Goal: Information Seeking & Learning: Learn about a topic

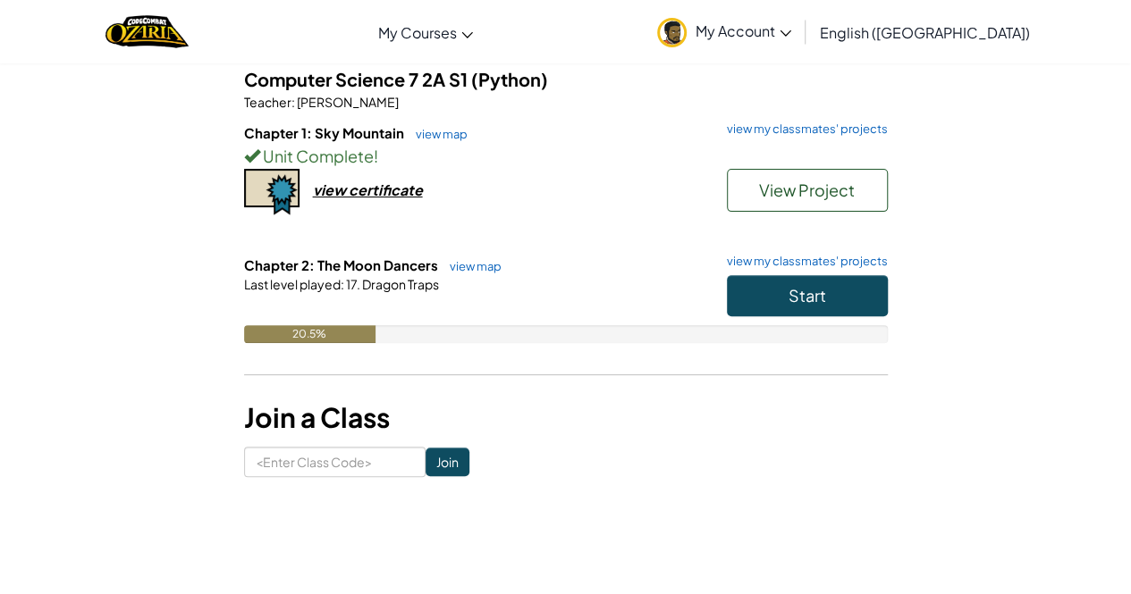
scroll to position [89, 0]
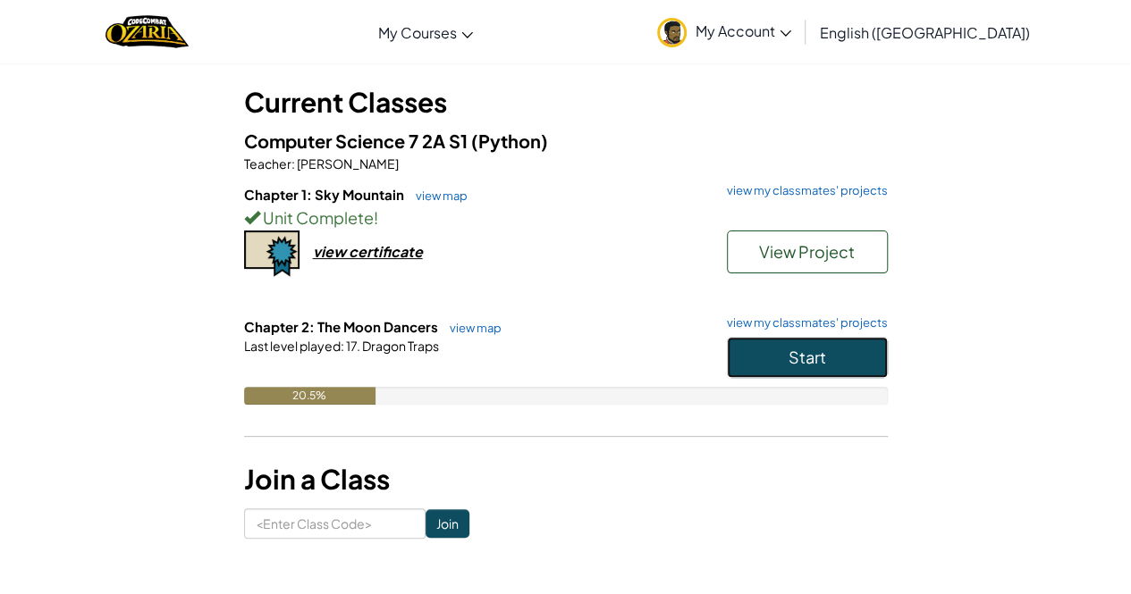
click at [781, 365] on button "Start" at bounding box center [807, 357] width 161 height 41
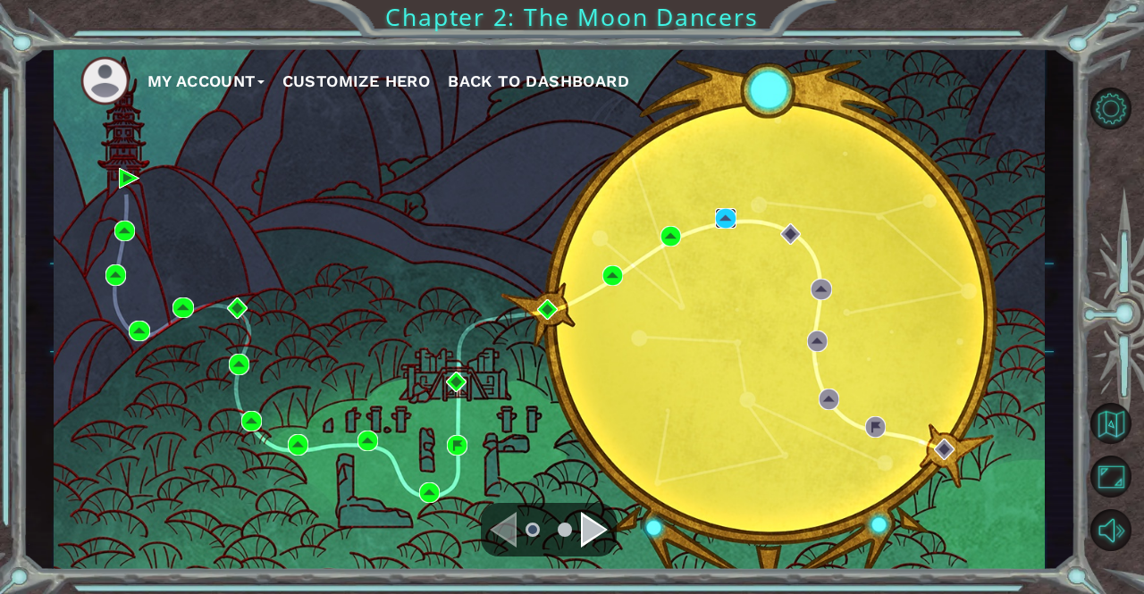
click at [737, 221] on div "My Account Customize Hero Back to Dashboard" at bounding box center [550, 308] width 992 height 523
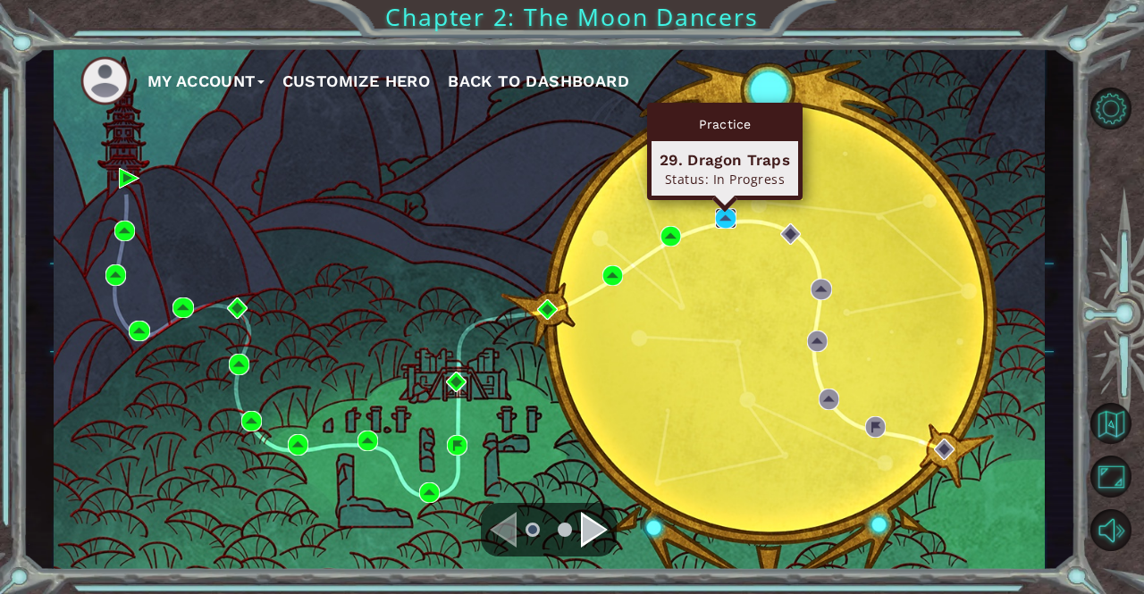
click at [728, 221] on img at bounding box center [725, 218] width 21 height 21
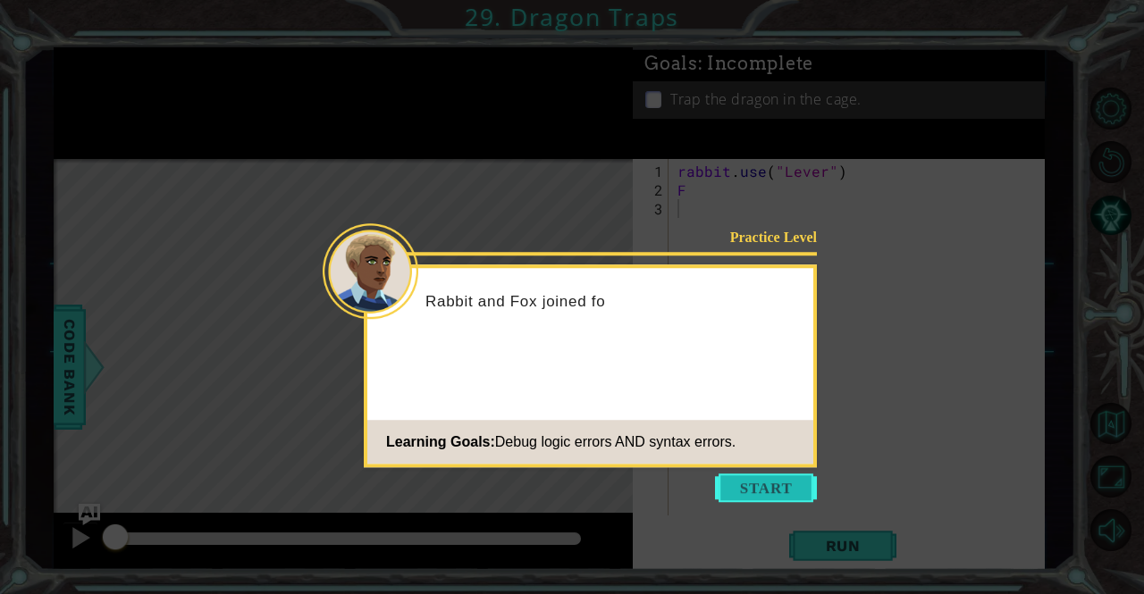
click at [800, 484] on button "Start" at bounding box center [766, 488] width 102 height 29
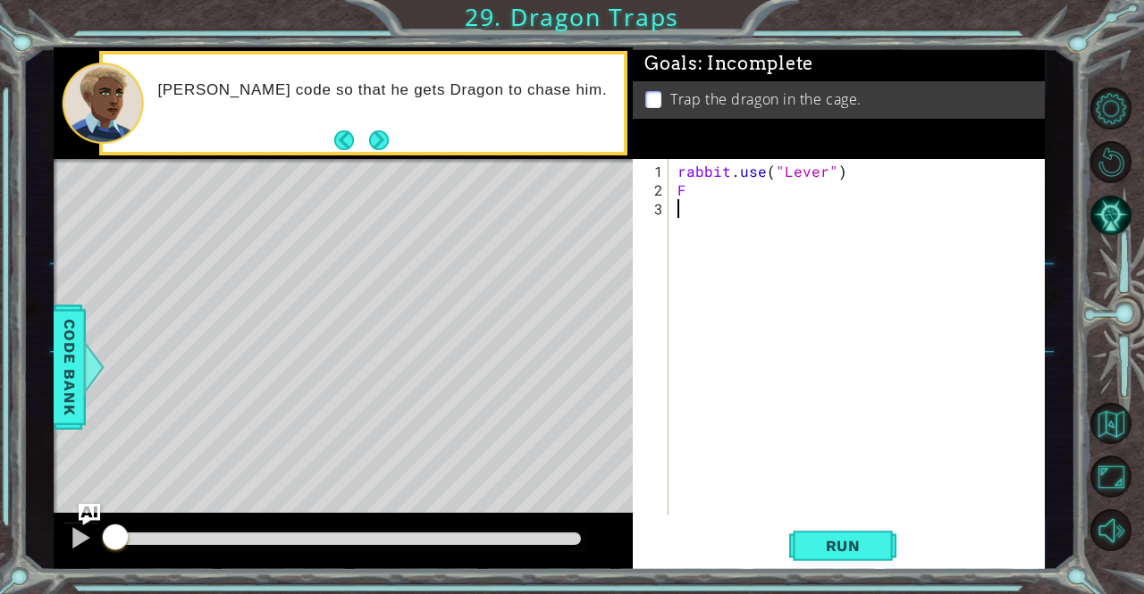
click at [712, 196] on div "rabbit . use ( "Lever" ) F" at bounding box center [861, 359] width 375 height 394
type textarea "F"
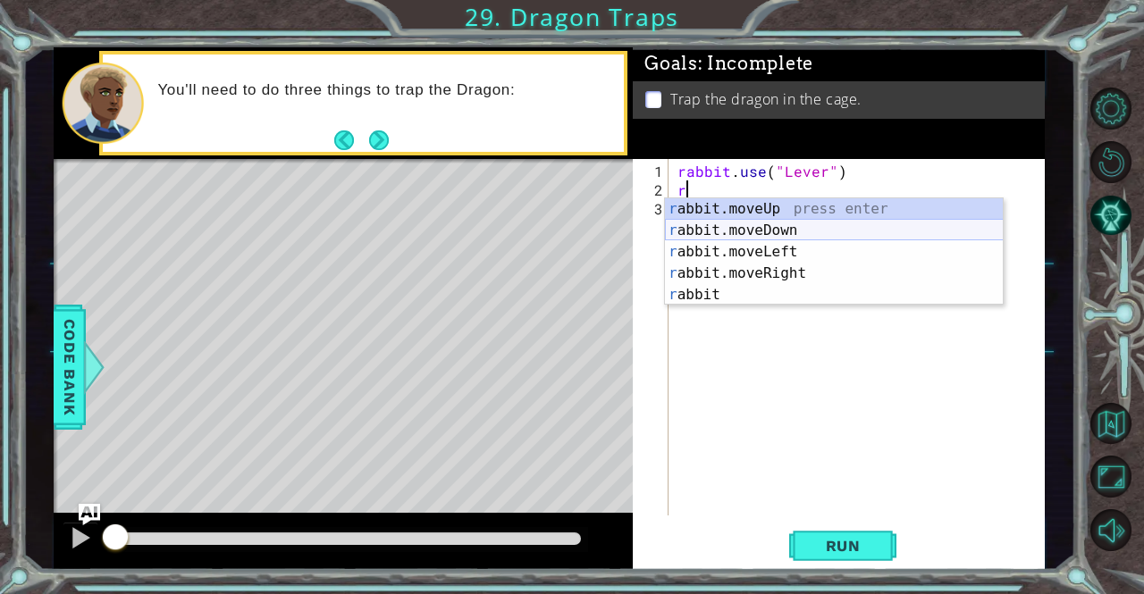
click at [763, 224] on div "r abbit.moveUp press enter r abbit.moveDown press enter r abbit.moveLeft press …" at bounding box center [834, 273] width 339 height 150
type textarea "rabbit.moveDown(1)"
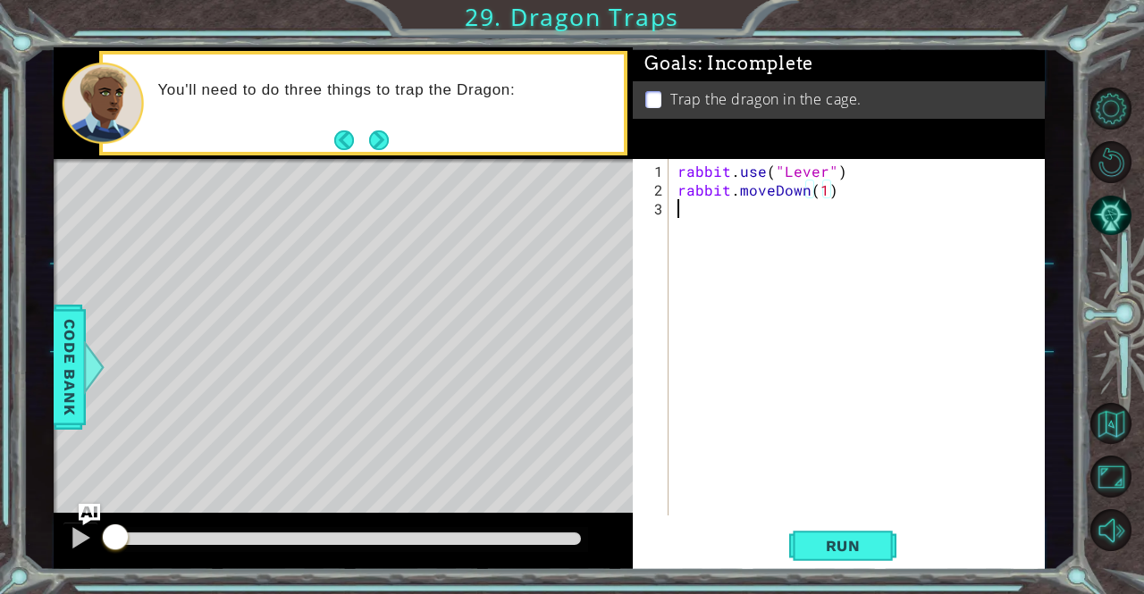
click at [738, 221] on div "rabbit . use ( "Lever" ) rabbit . moveDown ( 1 )" at bounding box center [861, 359] width 375 height 394
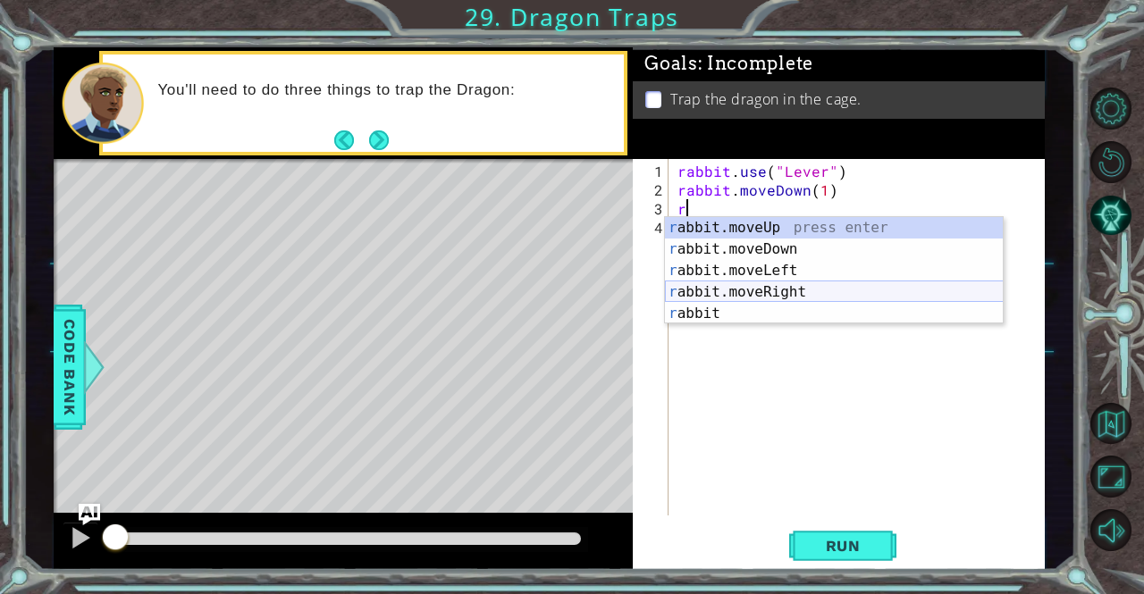
click at [782, 295] on div "r abbit.moveUp press enter r abbit.moveDown press enter r abbit.moveLeft press …" at bounding box center [834, 292] width 339 height 150
type textarea "rabbit.moveRight(1)"
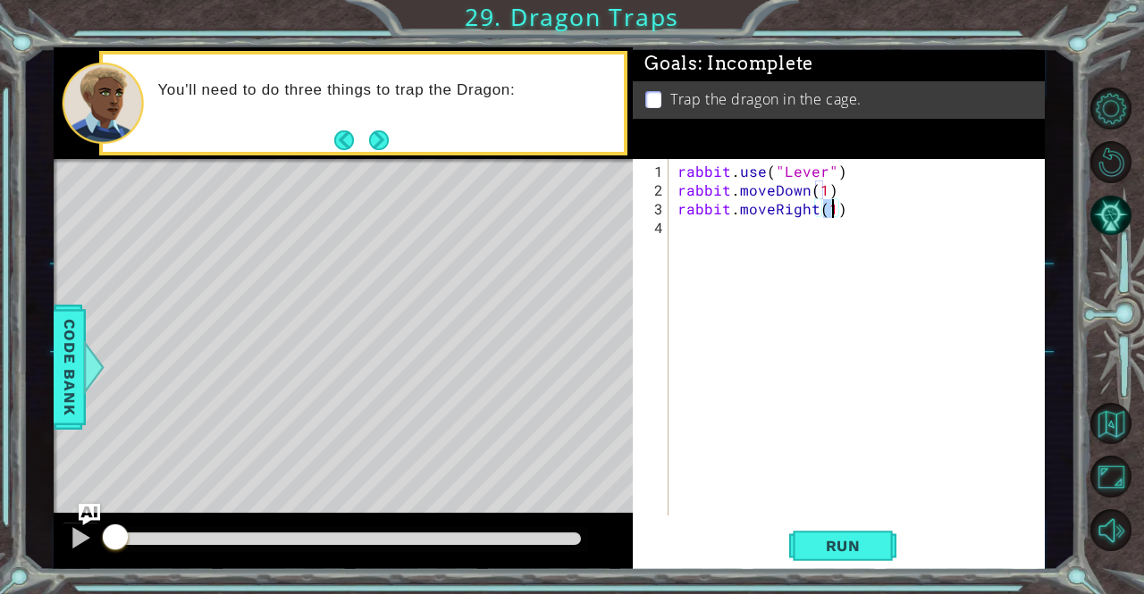
click at [754, 257] on div "rabbit . use ( "Lever" ) rabbit . moveDown ( 1 ) rabbit . moveRight ( 1 )" at bounding box center [861, 359] width 375 height 394
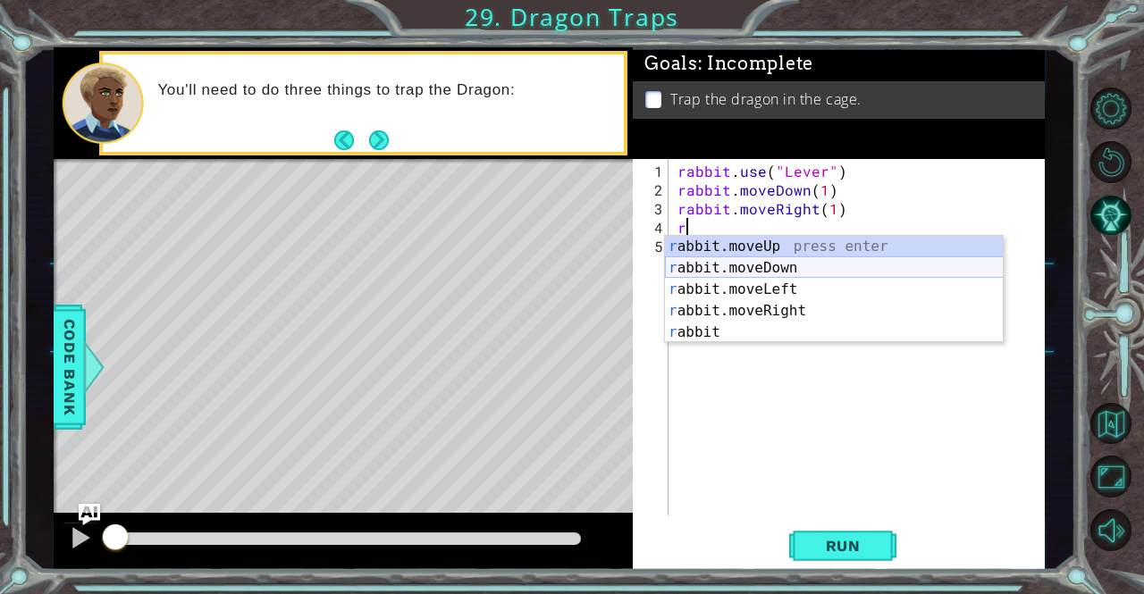
click at [780, 265] on div "r abbit.moveUp press enter r abbit.moveDown press enter r abbit.moveLeft press …" at bounding box center [834, 311] width 339 height 150
type textarea "rabbit.moveDown(1)"
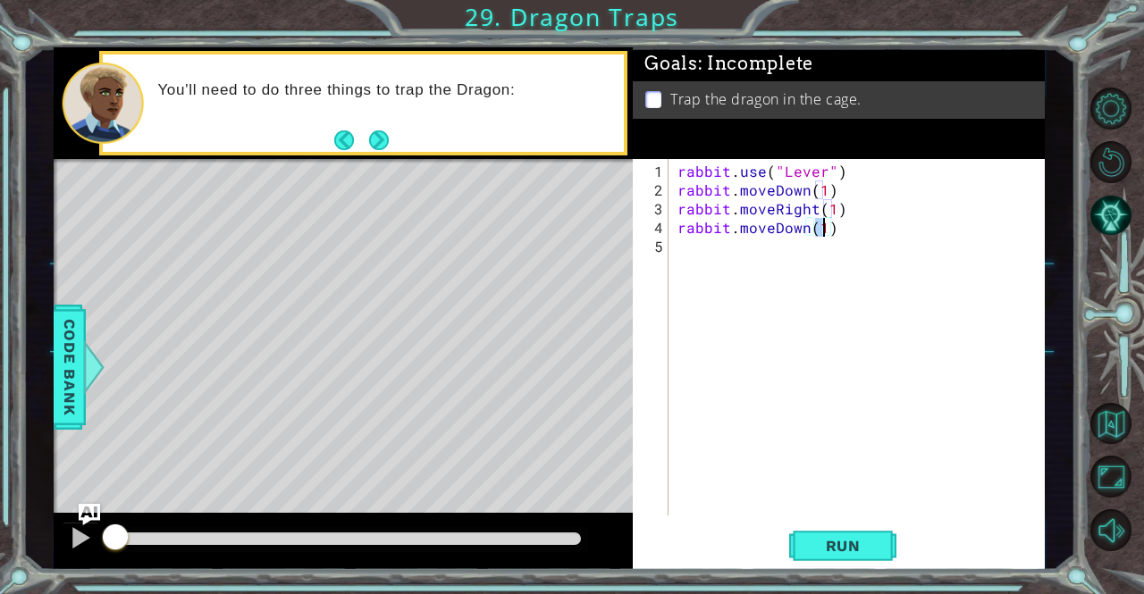
click at [695, 263] on div "rabbit . use ( "Lever" ) rabbit . moveDown ( 1 ) rabbit . moveRight ( 1 ) rabbi…" at bounding box center [861, 359] width 375 height 394
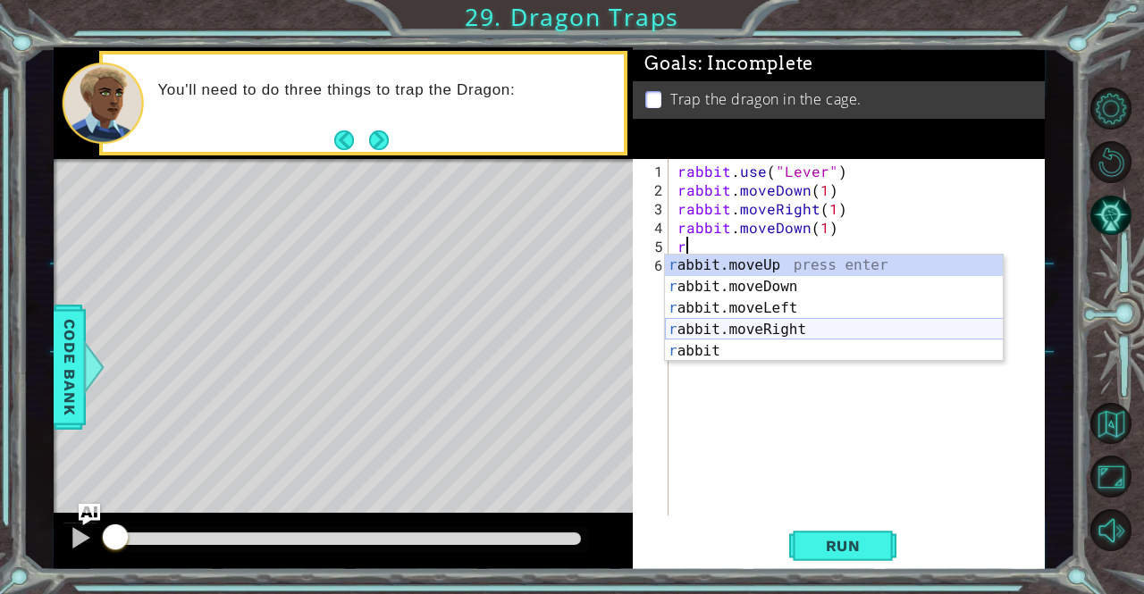
click at [767, 330] on div "r abbit.moveUp press enter r abbit.moveDown press enter r abbit.moveLeft press …" at bounding box center [834, 330] width 339 height 150
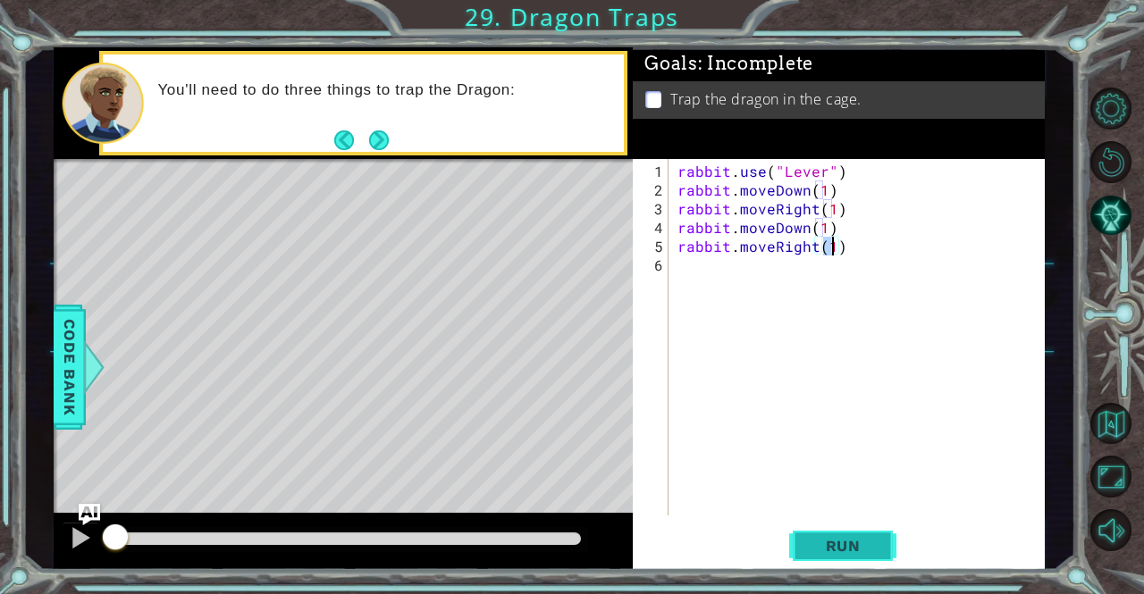
type textarea "rabbit.moveRight(1)"
click at [831, 537] on span "Run" at bounding box center [843, 546] width 71 height 18
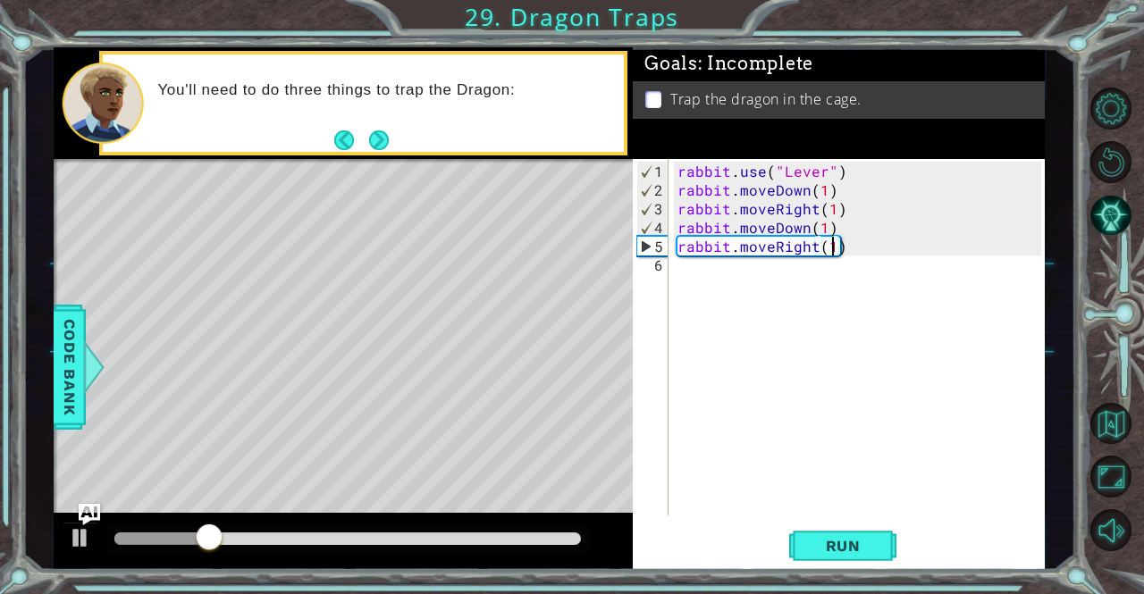
click at [681, 283] on div "rabbit . use ( "Lever" ) rabbit . moveDown ( 1 ) rabbit . moveRight ( 1 ) rabbi…" at bounding box center [861, 359] width 375 height 394
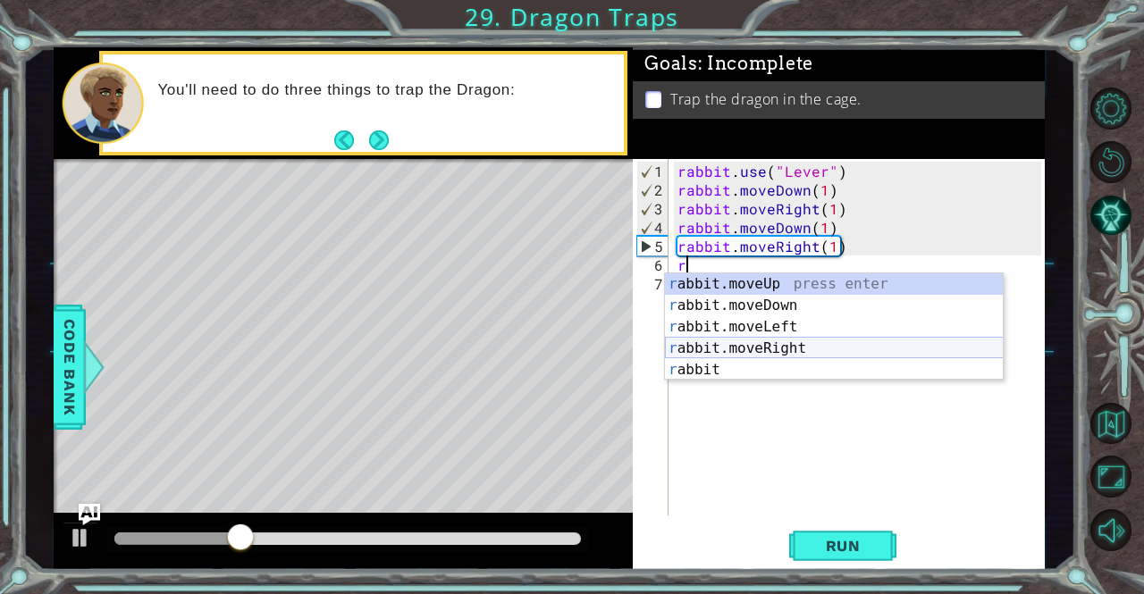
click at [766, 349] on div "r abbit.moveUp press enter r abbit.moveDown press enter r abbit.moveLeft press …" at bounding box center [834, 349] width 339 height 150
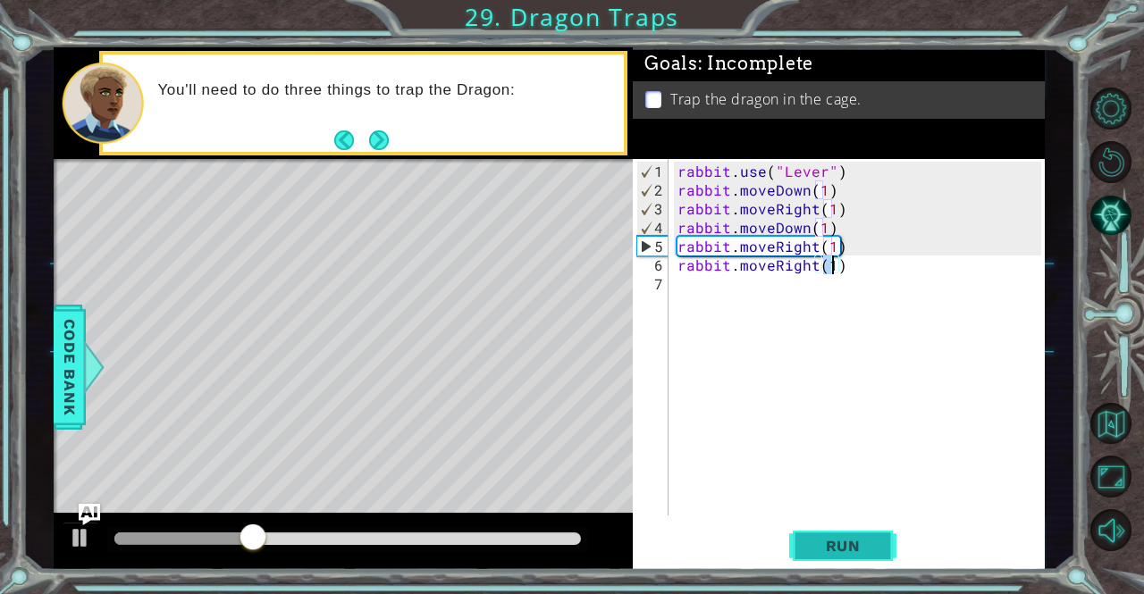
type textarea "rabbit.moveRight(1)"
click at [796, 543] on button "Run" at bounding box center [842, 546] width 107 height 41
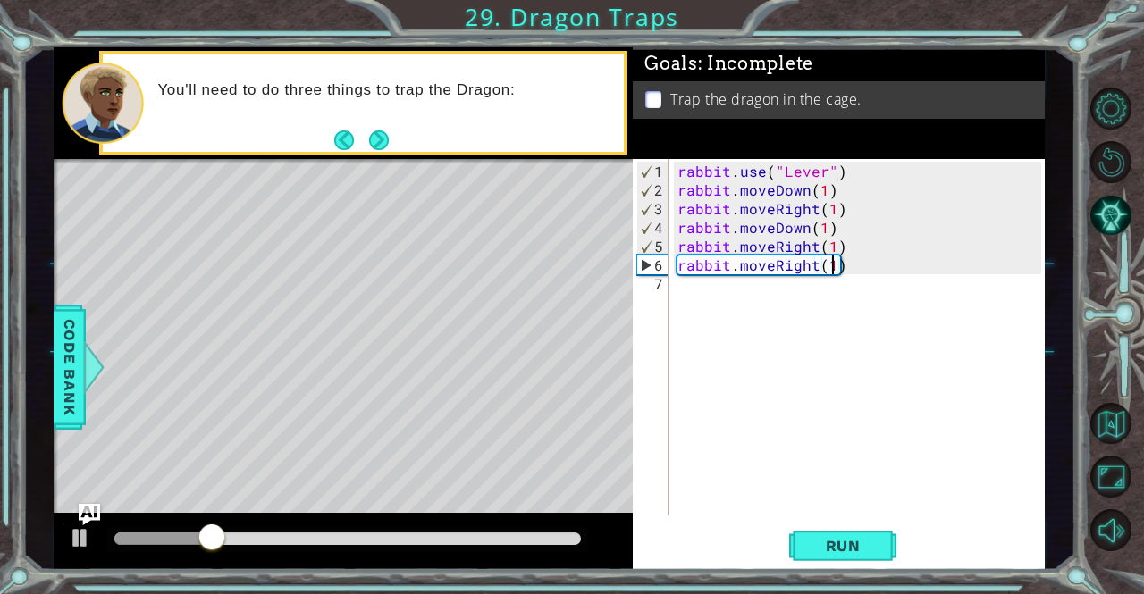
click at [720, 311] on div "rabbit . use ( "Lever" ) rabbit . moveDown ( 1 ) rabbit . moveRight ( 1 ) rabbi…" at bounding box center [861, 359] width 375 height 394
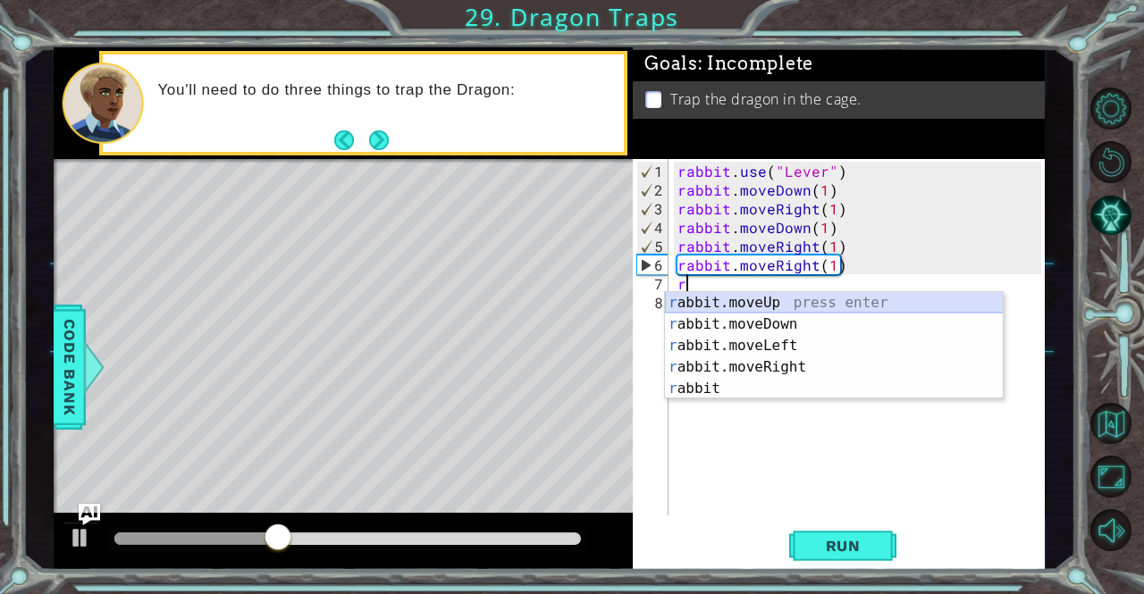
click at [767, 302] on div "r abbit.moveUp press enter r abbit.moveDown press enter r abbit.moveLeft press …" at bounding box center [834, 367] width 339 height 150
type textarea "rabbit.moveUp(1)"
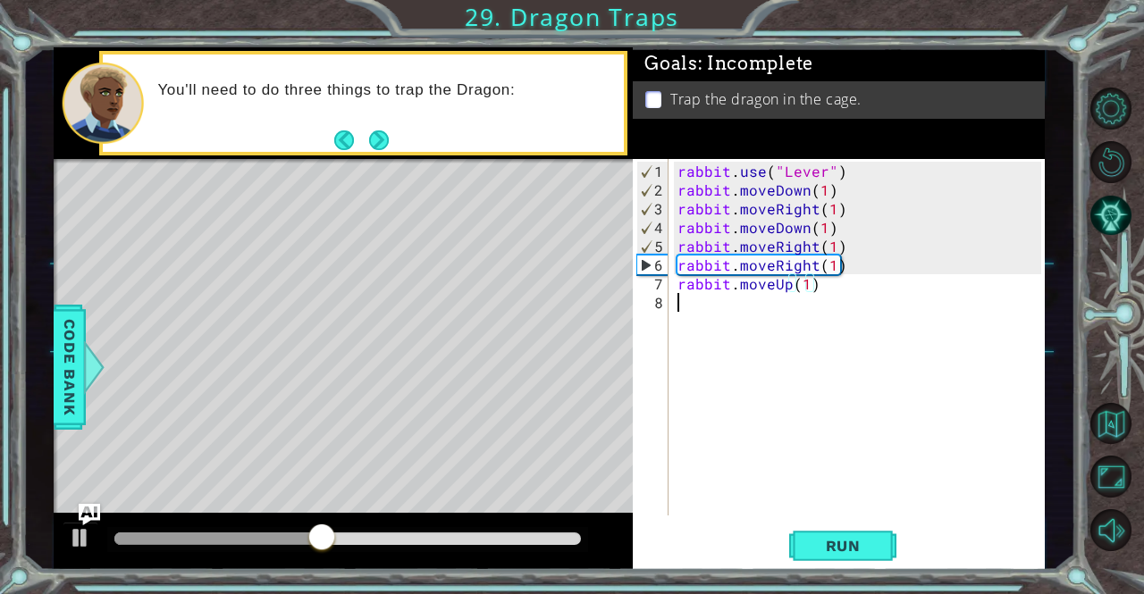
click at [804, 295] on div "rabbit . use ( "Lever" ) rabbit . moveDown ( 1 ) rabbit . moveRight ( 1 ) rabbi…" at bounding box center [861, 359] width 375 height 394
click at [801, 285] on div "rabbit . use ( "Lever" ) rabbit . moveDown ( 1 ) rabbit . moveRight ( 1 ) rabbi…" at bounding box center [861, 359] width 375 height 394
click at [799, 288] on div "rabbit . use ( "Lever" ) rabbit . moveDown ( 1 ) rabbit . moveRight ( 1 ) rabbi…" at bounding box center [861, 359] width 375 height 394
click at [804, 289] on div "rabbit . use ( "Lever" ) rabbit . moveDown ( 1 ) rabbit . moveRight ( 1 ) rabbi…" at bounding box center [861, 359] width 375 height 394
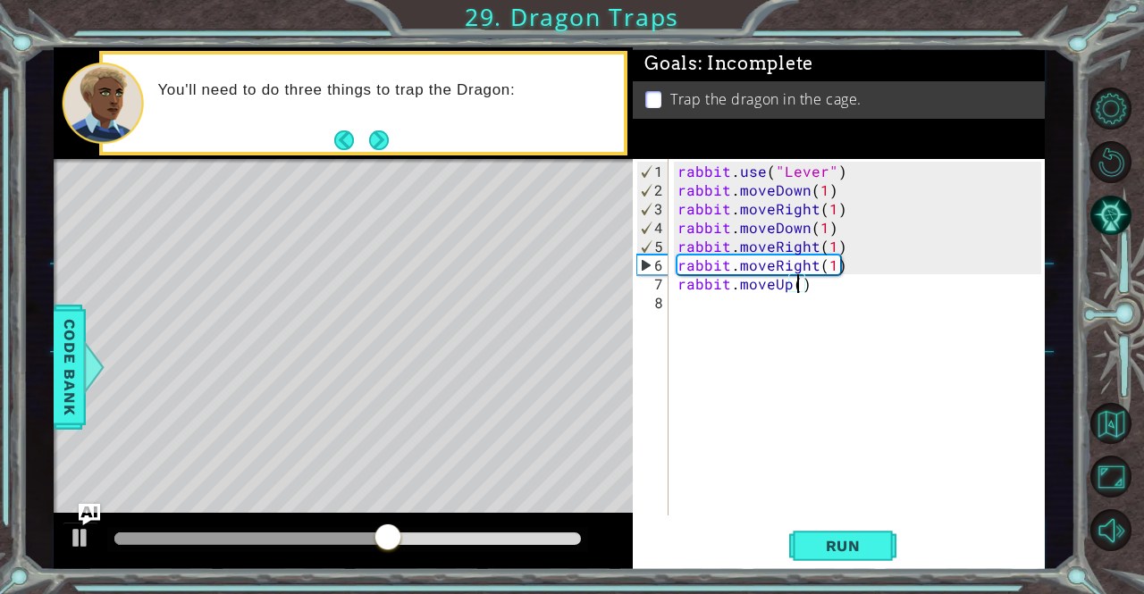
click at [140, 536] on div at bounding box center [251, 539] width 274 height 13
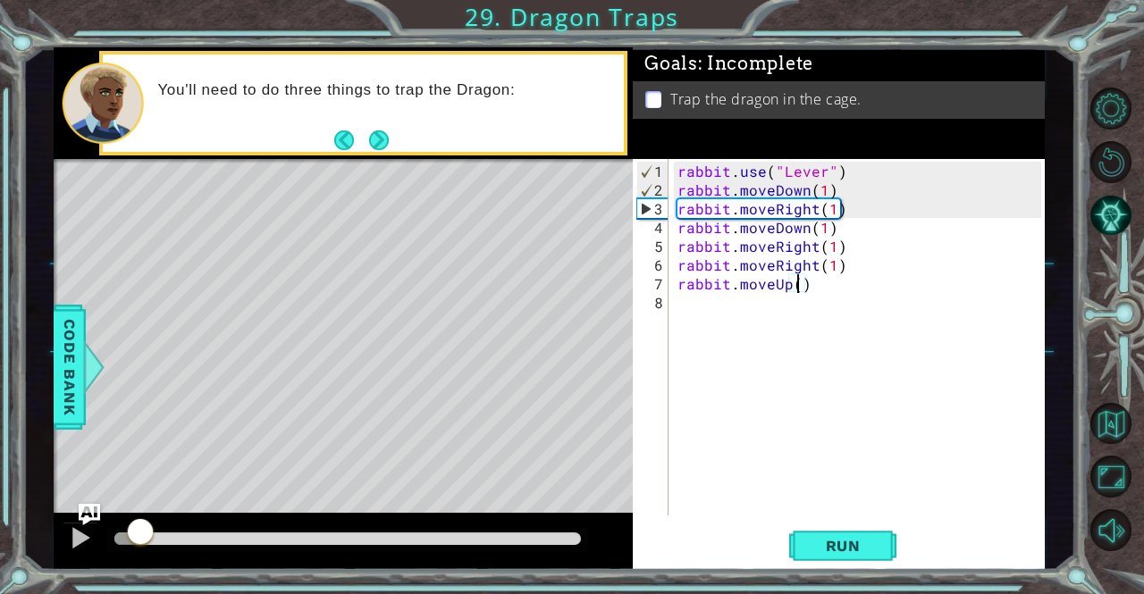
scroll to position [0, 7]
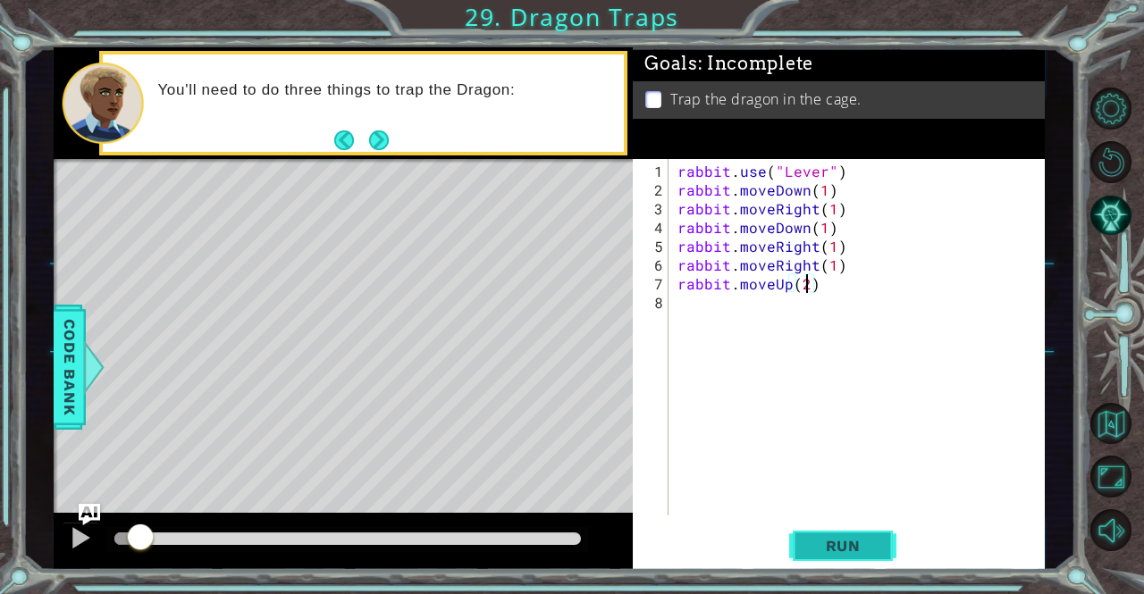
type textarea "rabbit.moveUp(2)"
click at [892, 556] on button "Run" at bounding box center [842, 546] width 107 height 41
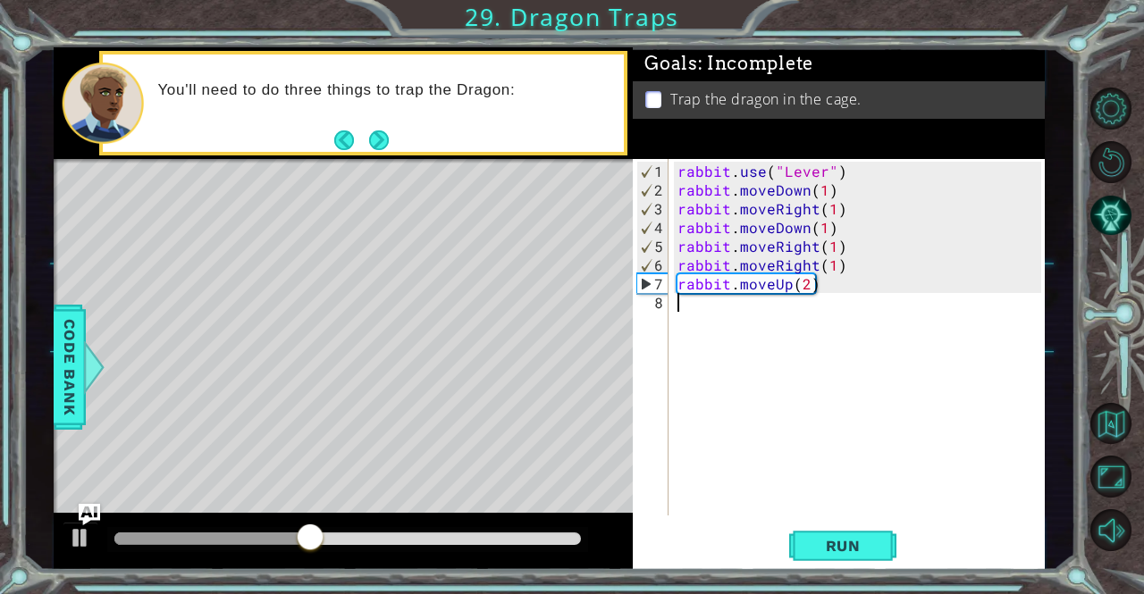
click at [695, 341] on div "rabbit . use ( "Lever" ) rabbit . moveDown ( 1 ) rabbit . moveRight ( 1 ) rabbi…" at bounding box center [861, 359] width 375 height 394
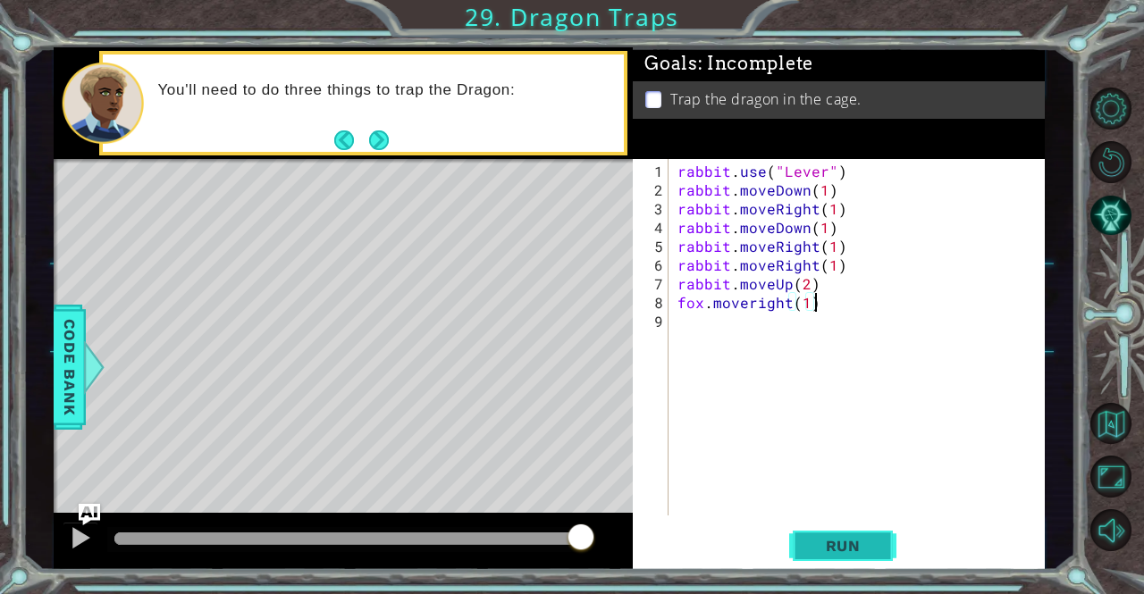
click at [876, 545] on span "Run" at bounding box center [843, 546] width 71 height 18
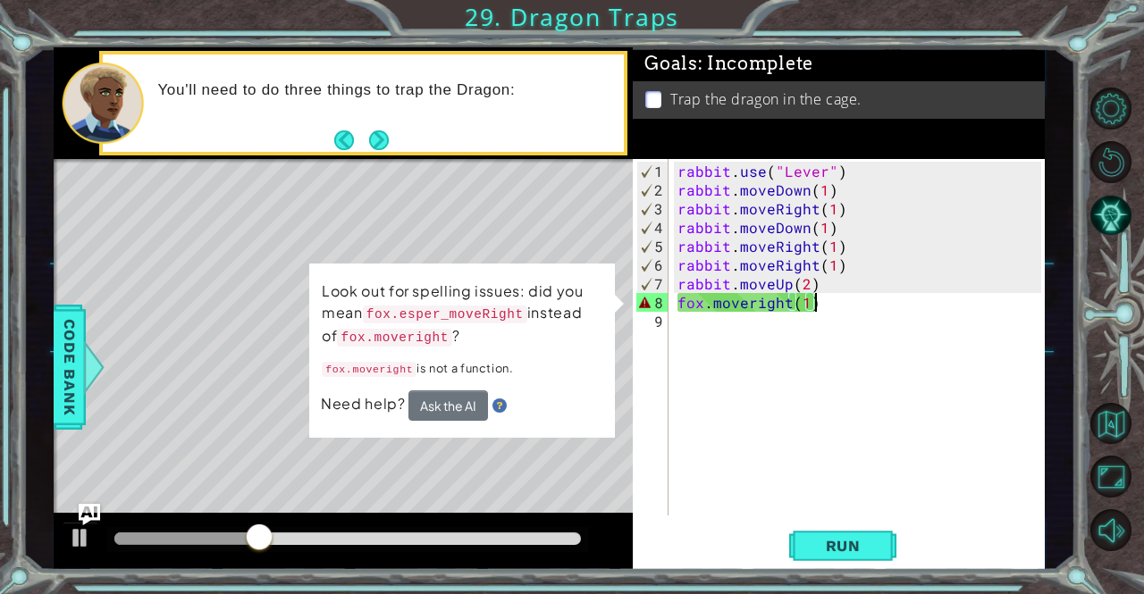
click at [754, 297] on div "rabbit . use ( "Lever" ) rabbit . moveDown ( 1 ) rabbit . moveRight ( 1 ) rabbi…" at bounding box center [861, 359] width 375 height 394
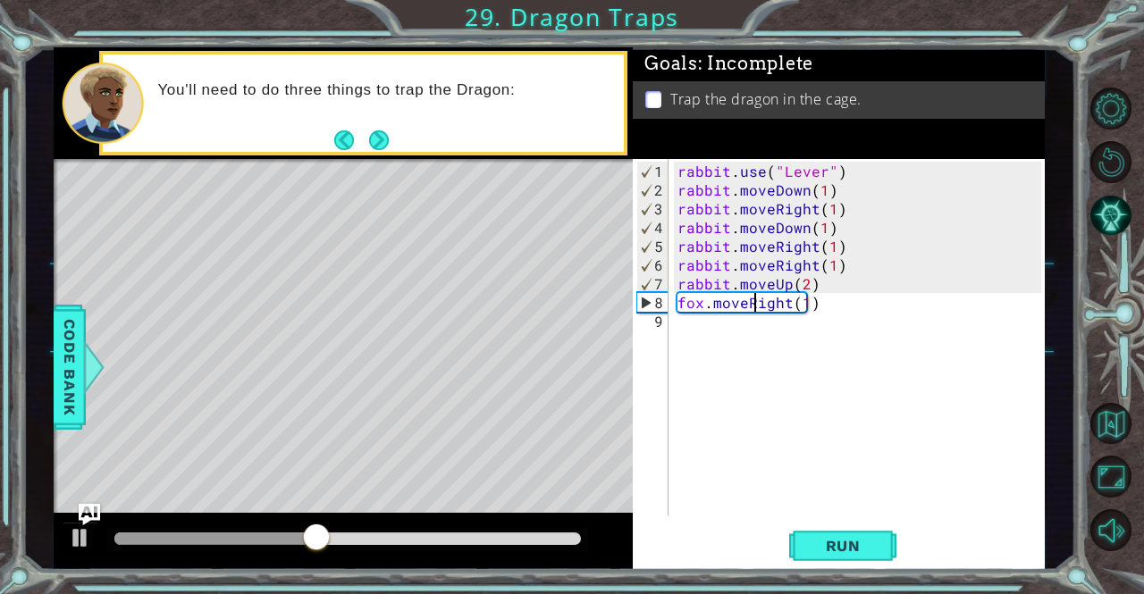
scroll to position [0, 4]
type textarea "fox.moveRight(1)"
click at [836, 544] on span "Run" at bounding box center [843, 546] width 71 height 18
click at [719, 331] on div "rabbit . use ( "Lever" ) rabbit . moveDown ( 1 ) rabbit . moveRight ( 1 ) rabbi…" at bounding box center [861, 359] width 375 height 394
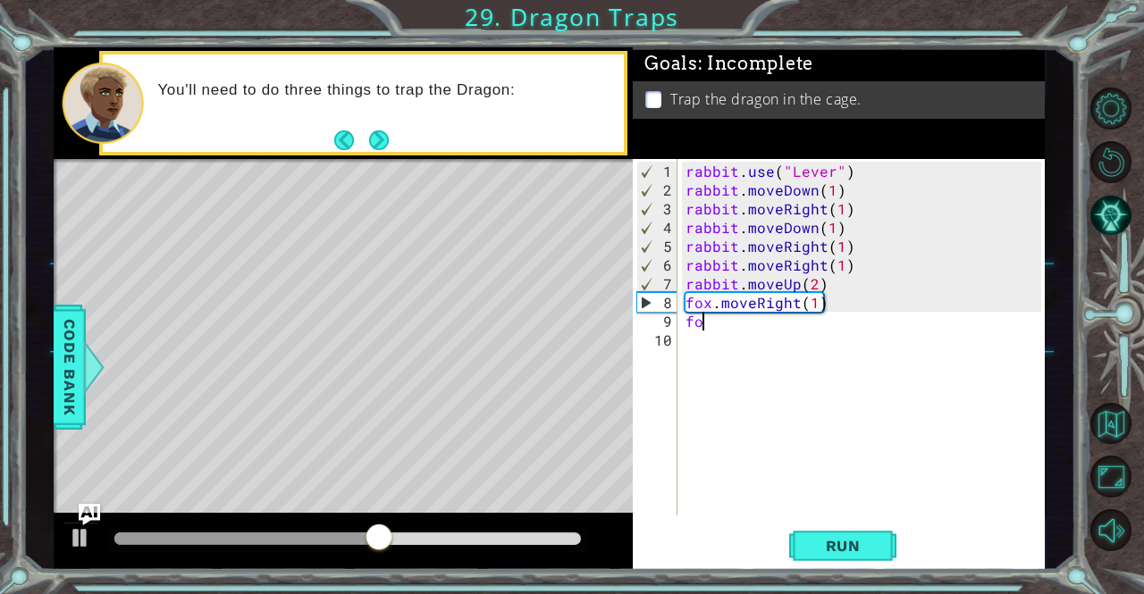
scroll to position [0, 0]
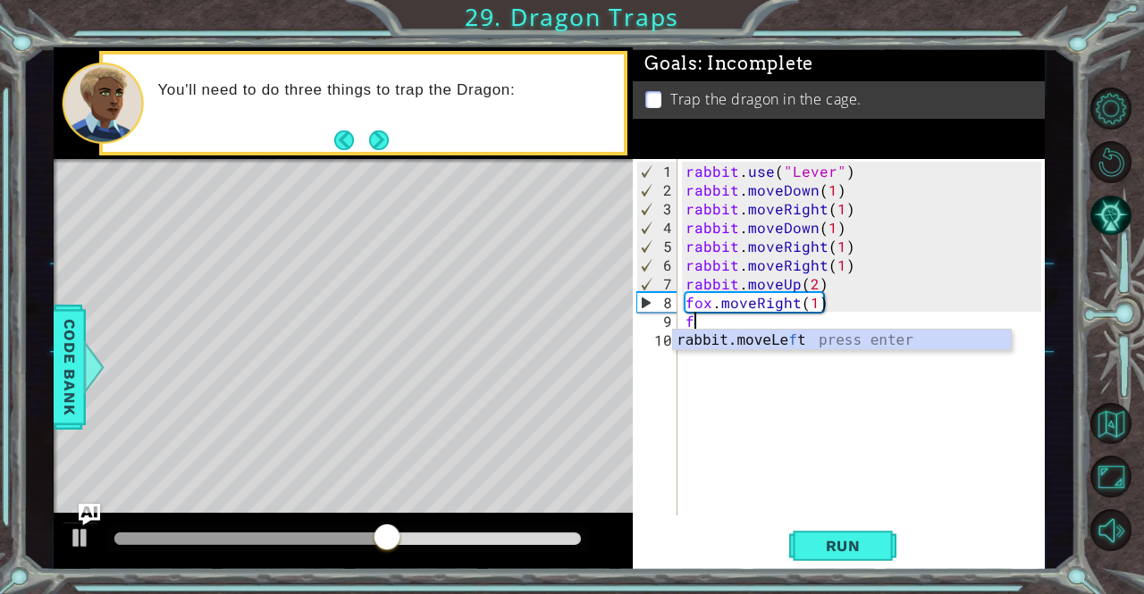
type textarea "f"
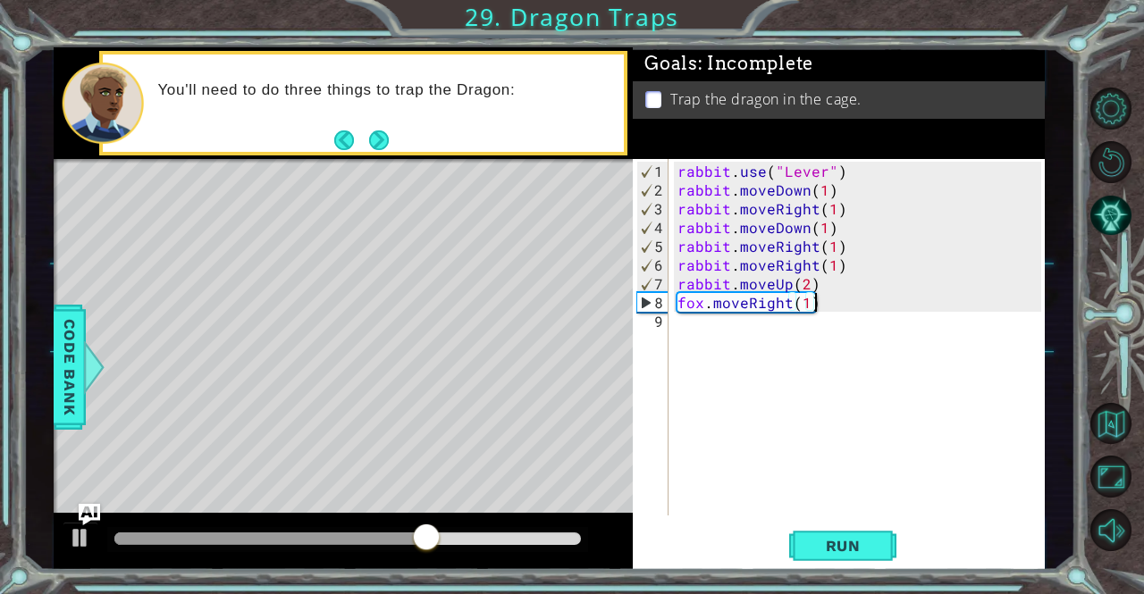
click at [807, 282] on div "rabbit . use ( "Lever" ) rabbit . moveDown ( 1 ) rabbit . moveRight ( 1 ) rabbi…" at bounding box center [861, 359] width 375 height 394
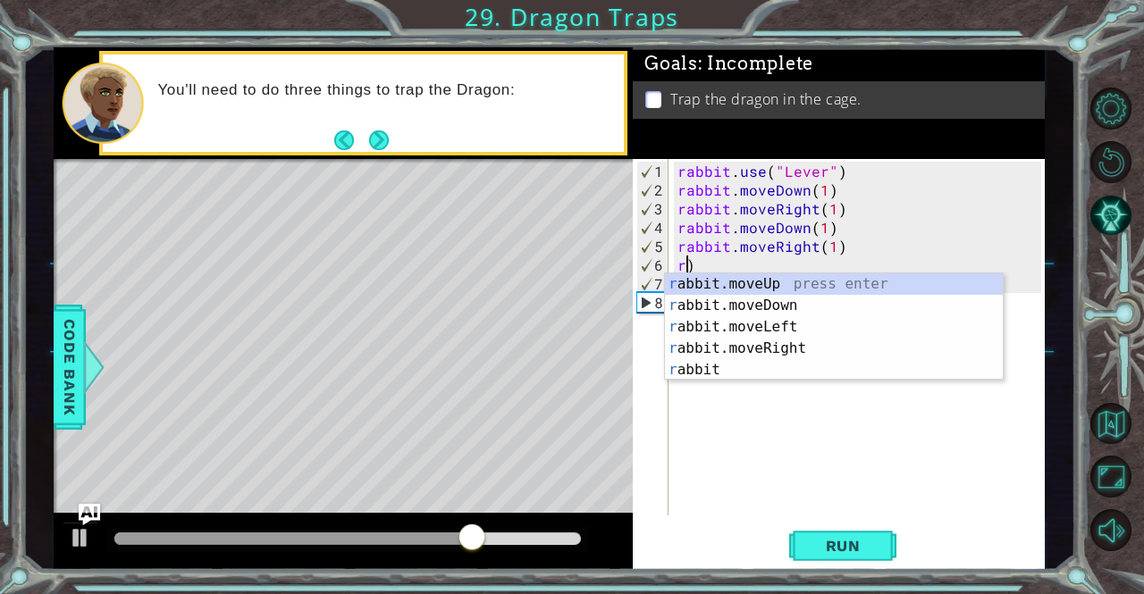
type textarea "r)"
